Goal: Check status: Check status

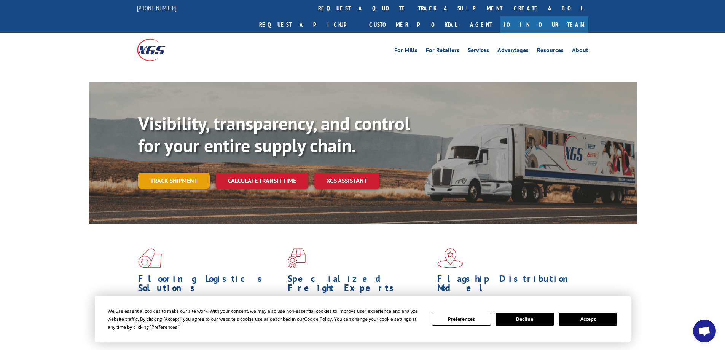
click at [179, 172] on link "Track shipment" at bounding box center [174, 180] width 72 height 16
click at [172, 172] on link "Track shipment" at bounding box center [174, 180] width 72 height 16
click at [586, 318] on button "Accept" at bounding box center [588, 319] width 59 height 13
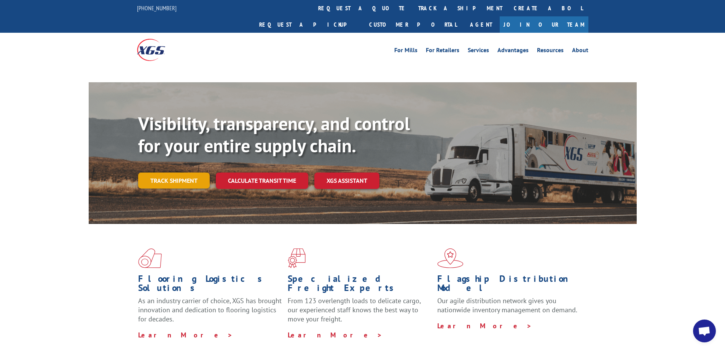
click at [188, 172] on link "Track shipment" at bounding box center [174, 180] width 72 height 16
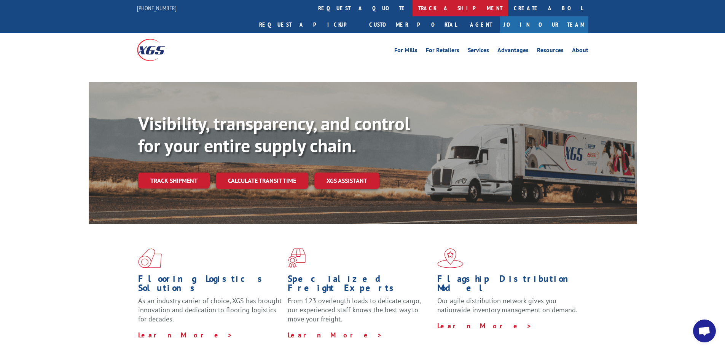
click at [413, 5] on link "track a shipment" at bounding box center [461, 8] width 96 height 16
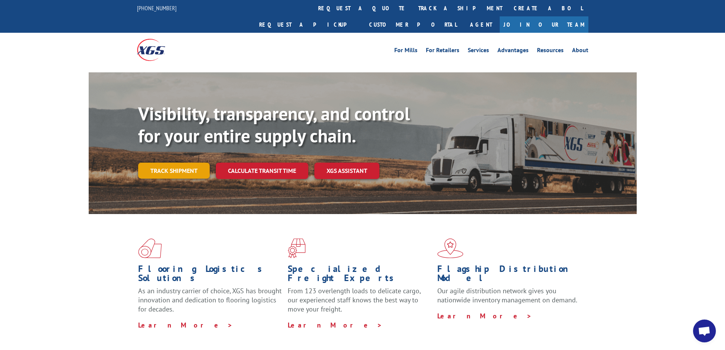
click at [165, 163] on link "Track shipment" at bounding box center [174, 171] width 72 height 16
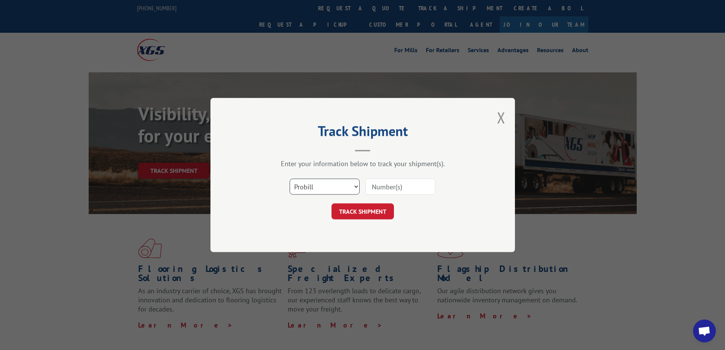
click at [335, 183] on select "Select category... Probill BOL PO" at bounding box center [325, 187] width 70 height 16
select select "bol"
click at [290, 179] on select "Select category... Probill BOL PO" at bounding box center [325, 187] width 70 height 16
click at [388, 182] on input at bounding box center [401, 187] width 70 height 16
type input "449401"
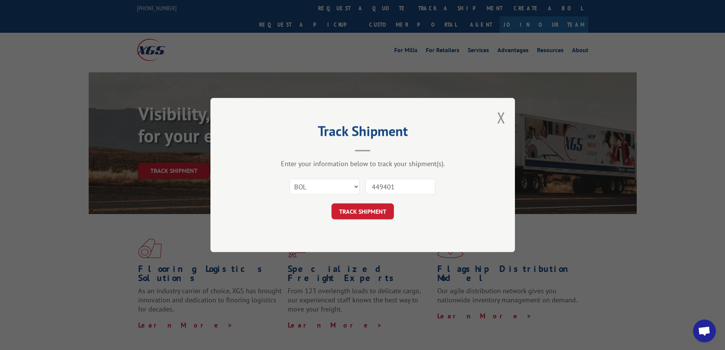
click button "TRACK SHIPMENT" at bounding box center [363, 211] width 62 height 16
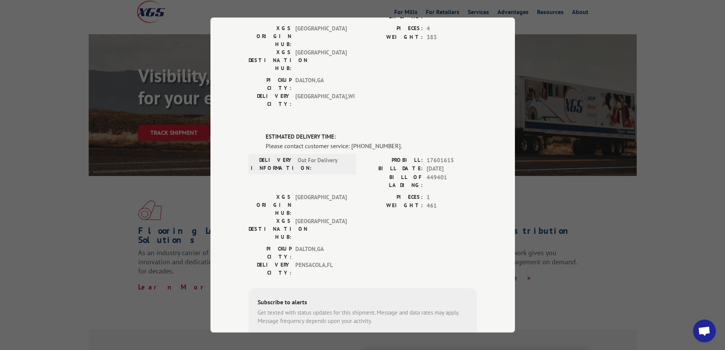
scroll to position [135, 0]
